Goal: Task Accomplishment & Management: Use online tool/utility

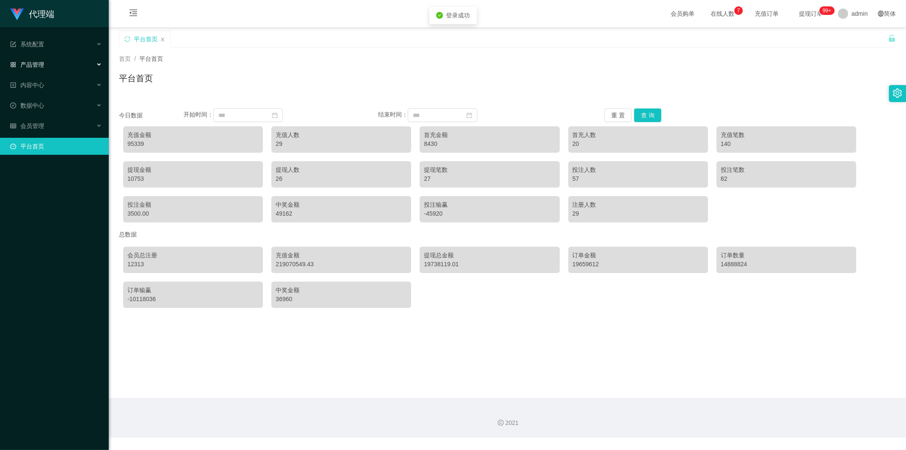
click at [48, 62] on div "产品管理" at bounding box center [54, 64] width 109 height 17
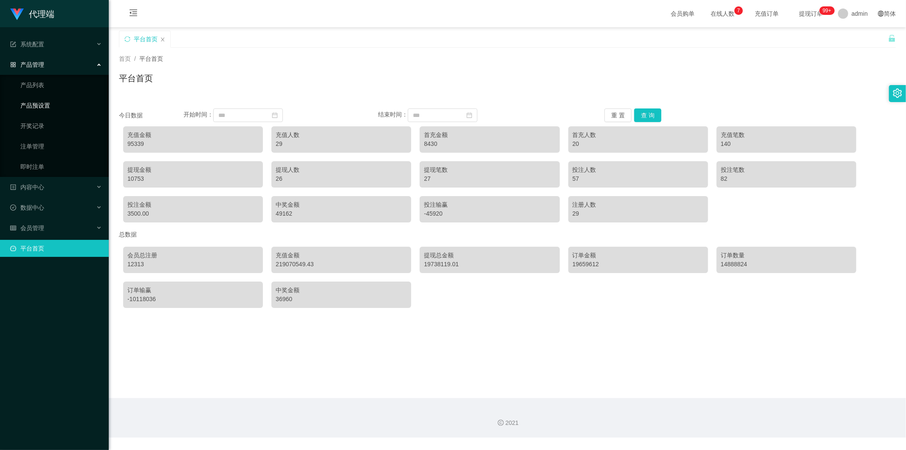
click at [43, 107] on link "产品预设置" at bounding box center [61, 105] width 82 height 17
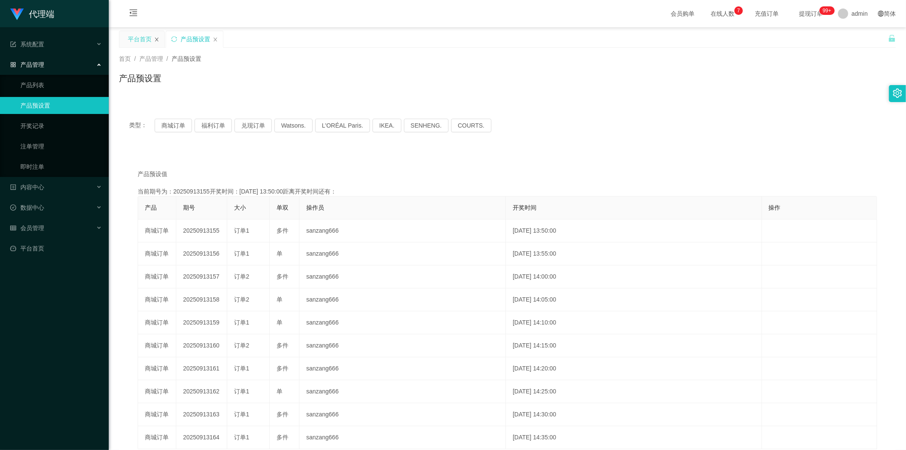
click at [156, 40] on icon "图标: close" at bounding box center [156, 39] width 3 height 4
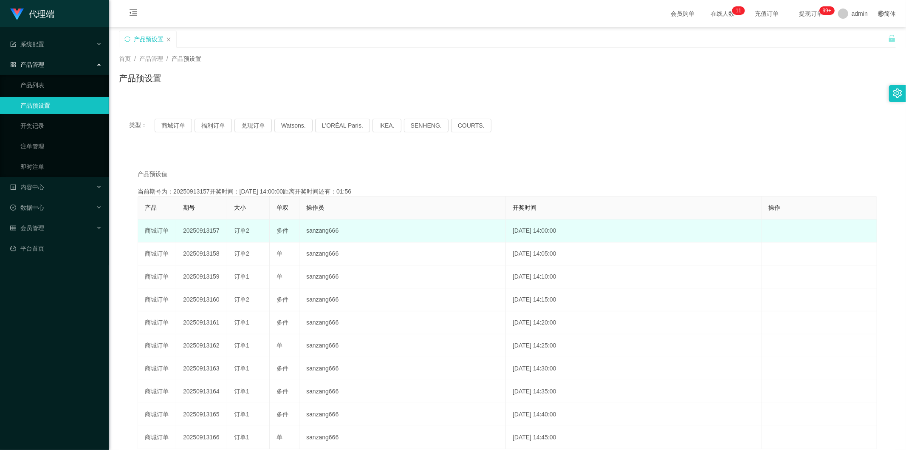
click at [206, 231] on td "20250913157" at bounding box center [201, 230] width 51 height 23
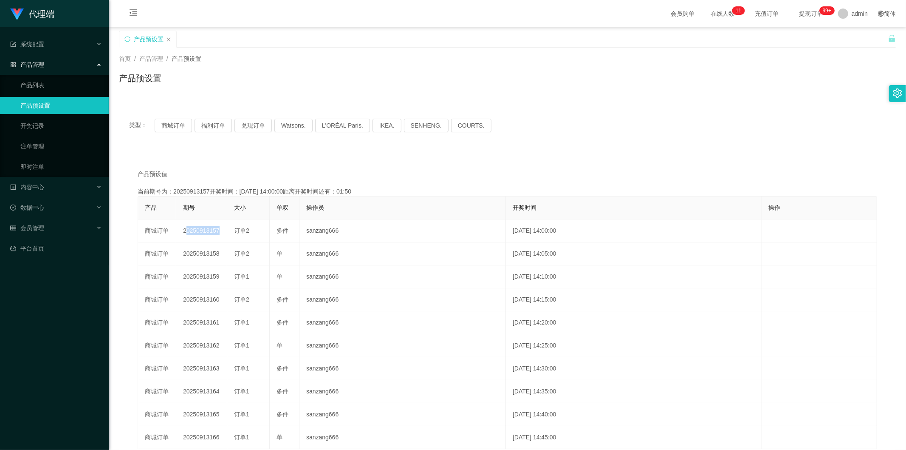
copy td "20250913157"
click at [256, 128] on button "兑现订单" at bounding box center [253, 126] width 37 height 14
